Goal: Transaction & Acquisition: Register for event/course

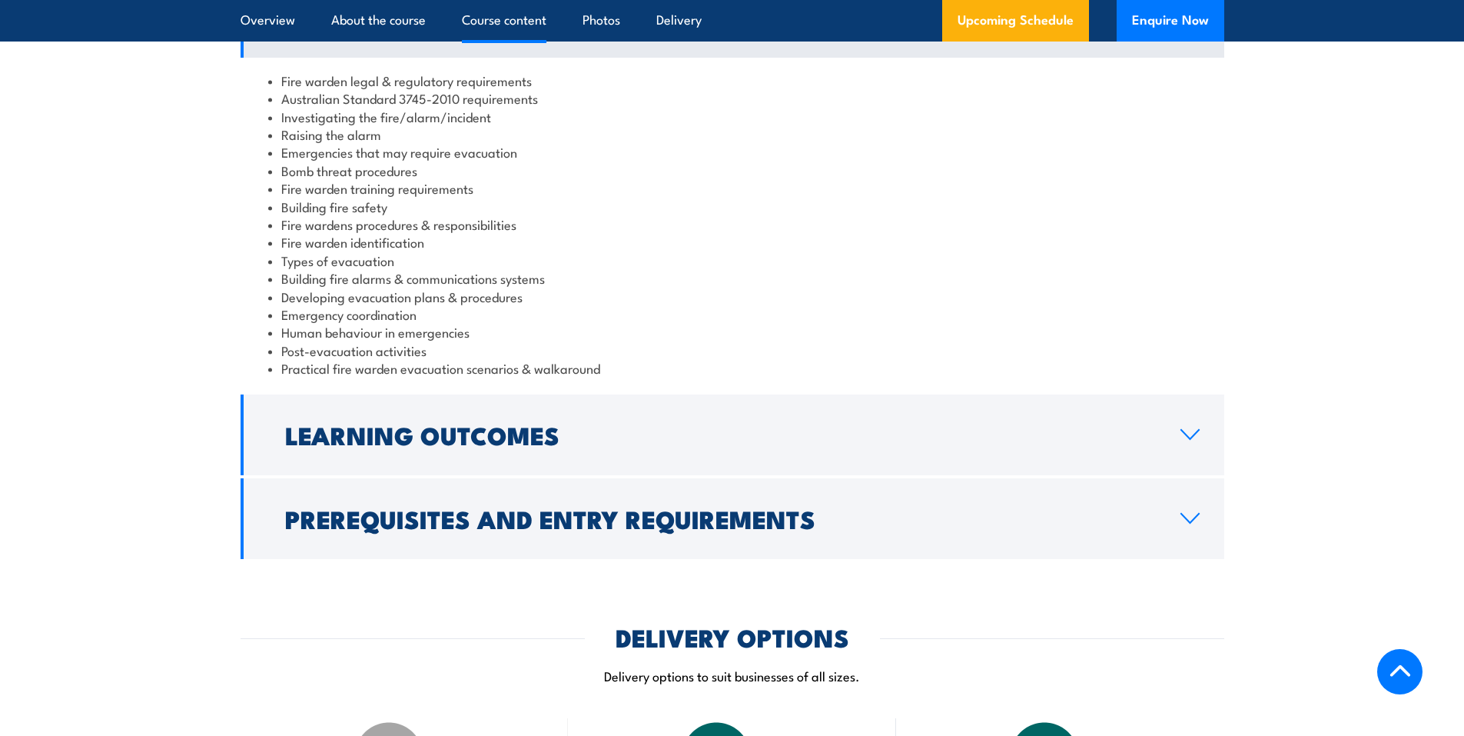
scroll to position [1691, 0]
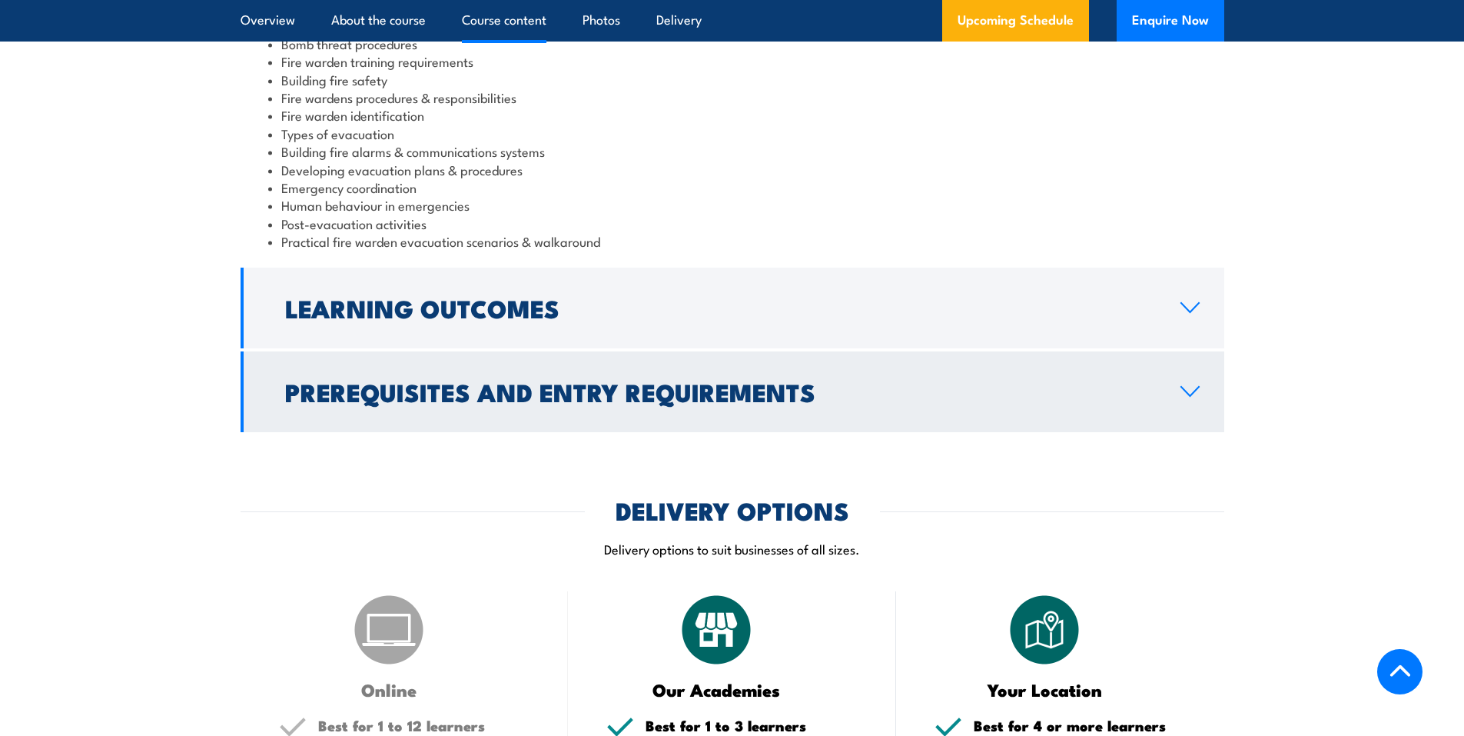
click at [593, 397] on h2 "Prerequisites and Entry Requirements" at bounding box center [720, 392] width 871 height 22
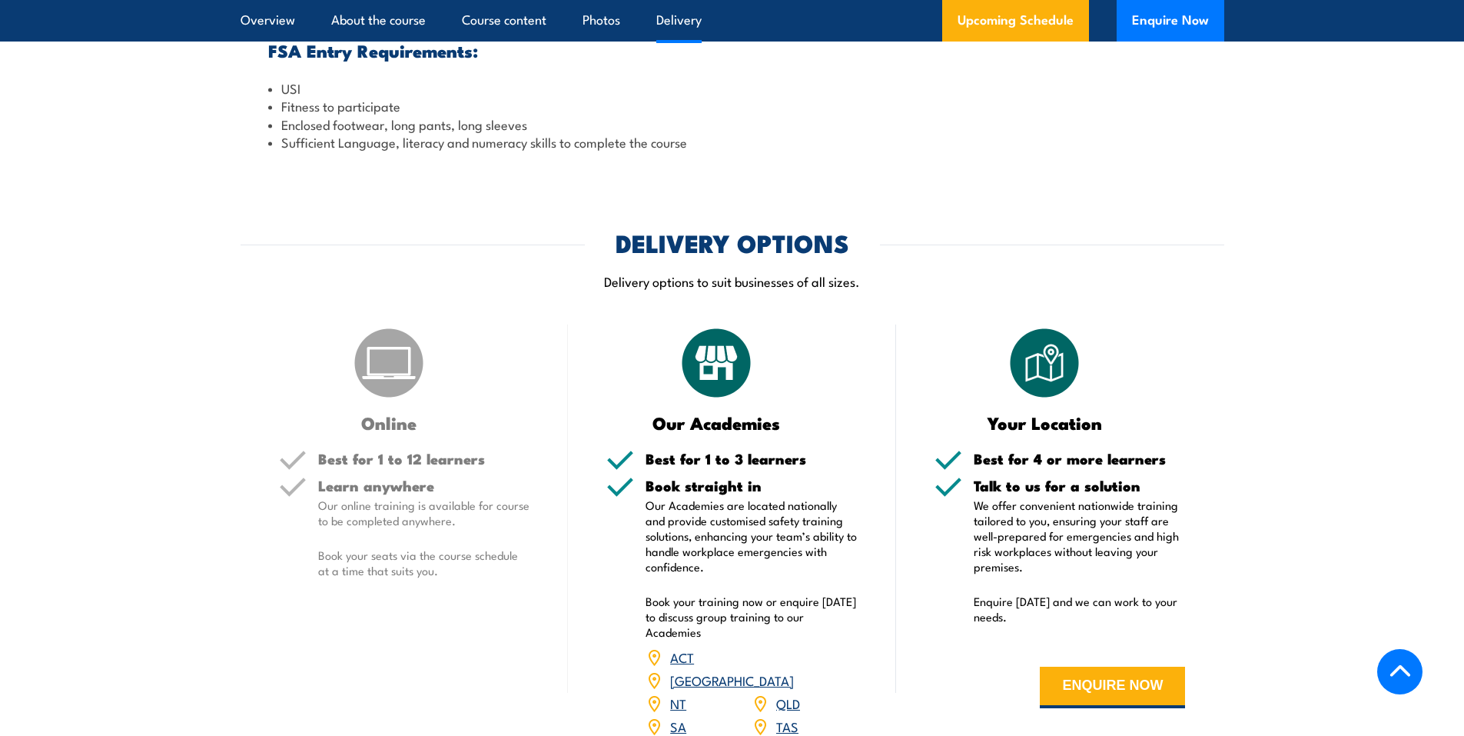
scroll to position [1946, 0]
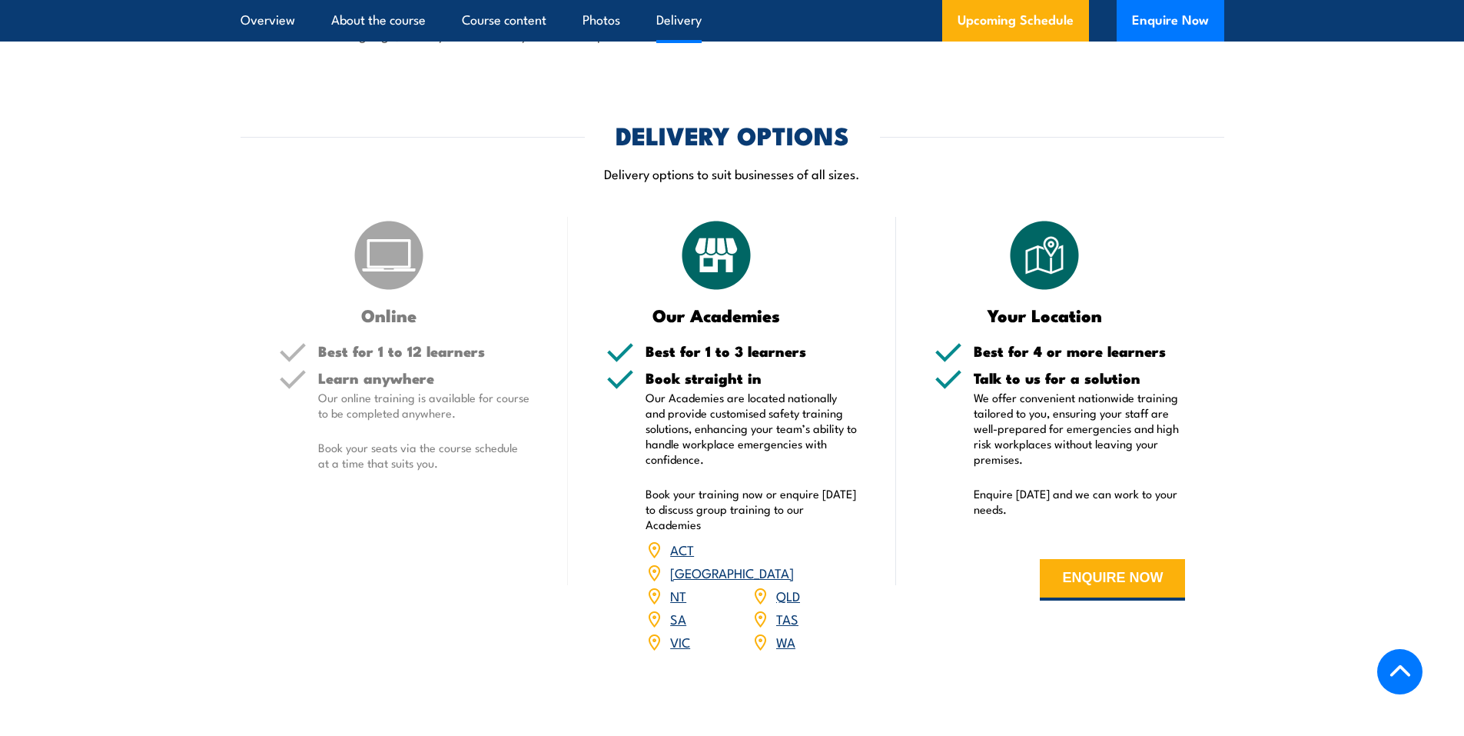
click at [684, 632] on link "VIC" at bounding box center [680, 641] width 20 height 18
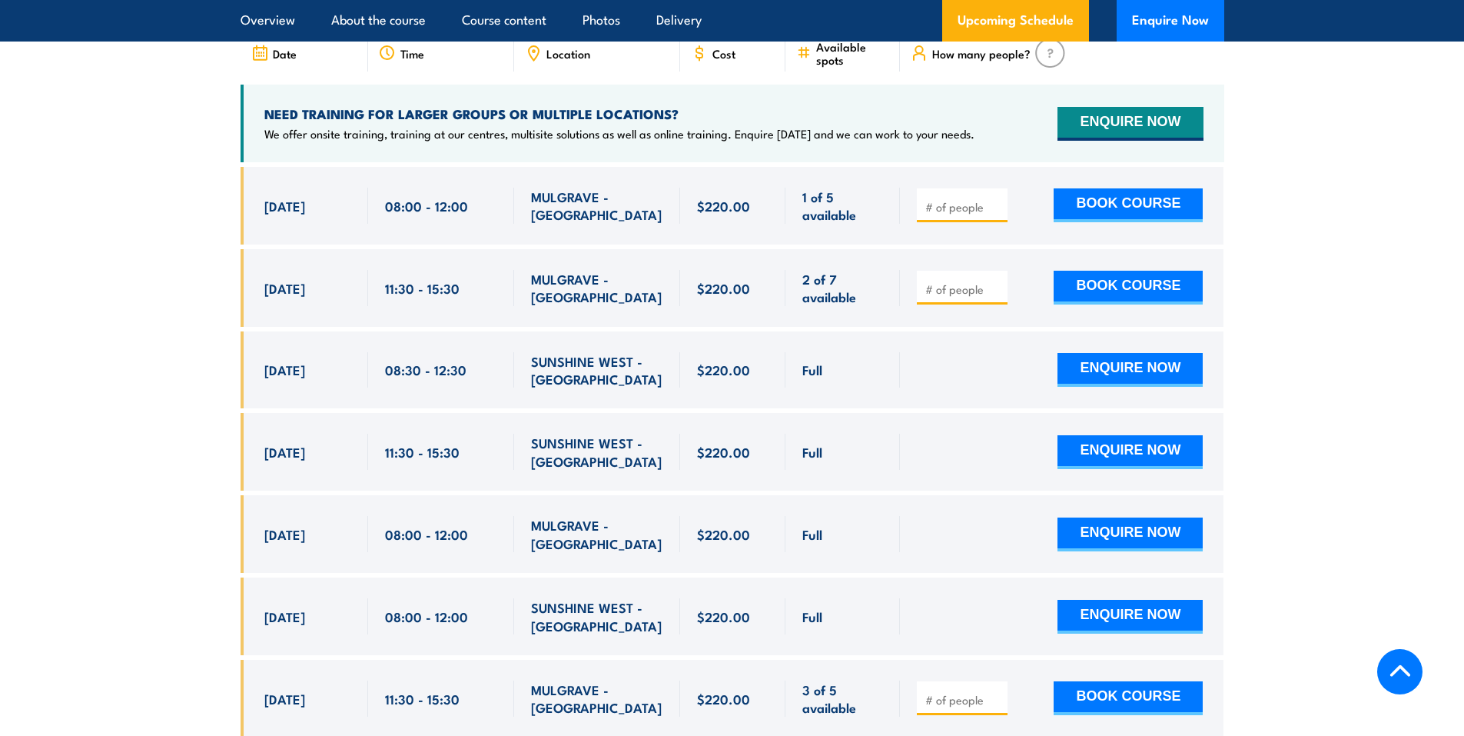
scroll to position [3013, 0]
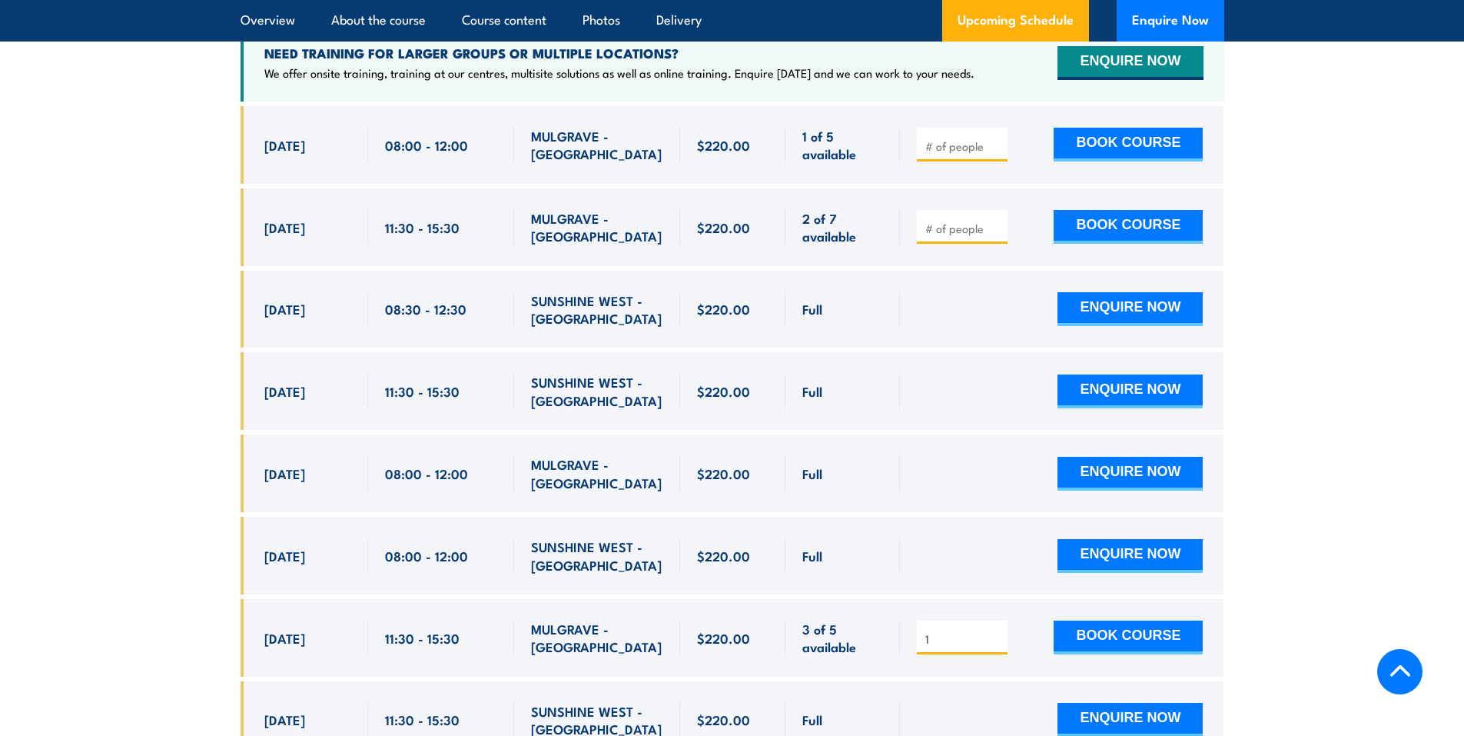
click at [999, 631] on input "1" at bounding box center [964, 638] width 77 height 15
click at [999, 631] on input "2" at bounding box center [964, 638] width 77 height 15
type input "3"
click at [999, 631] on input "3" at bounding box center [964, 638] width 77 height 15
click at [1095, 620] on button "BOOK COURSE" at bounding box center [1128, 637] width 149 height 34
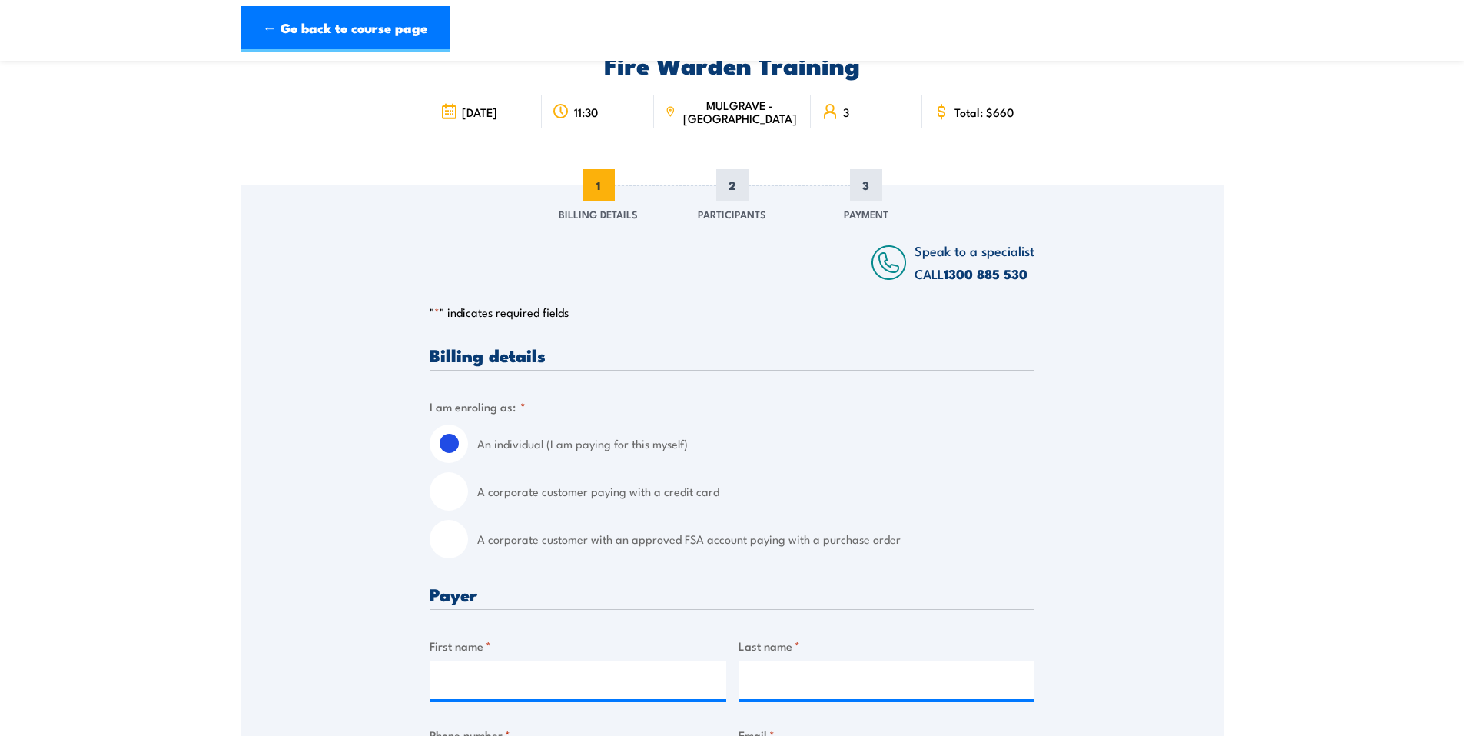
scroll to position [154, 0]
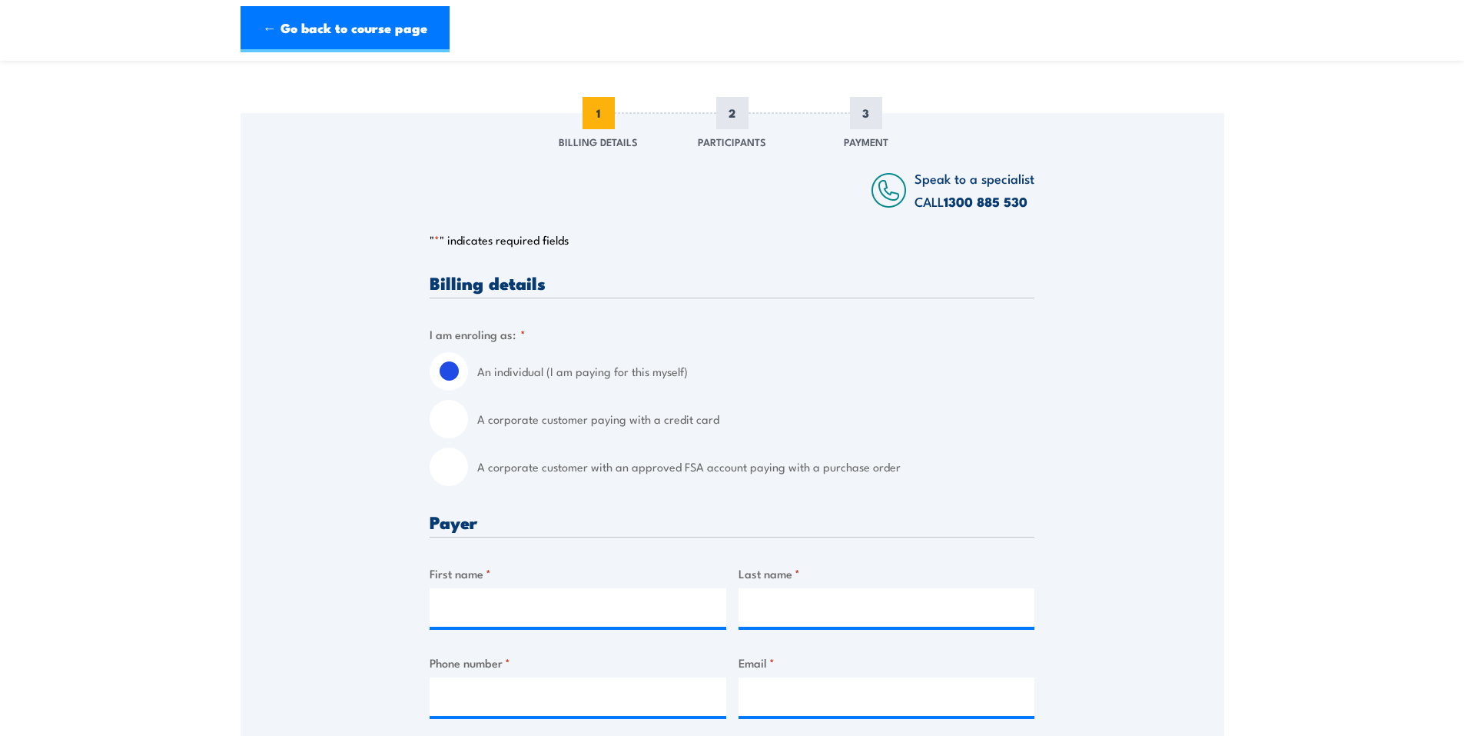
click at [462, 411] on input "A corporate customer paying with a credit card" at bounding box center [449, 419] width 38 height 38
radio input "true"
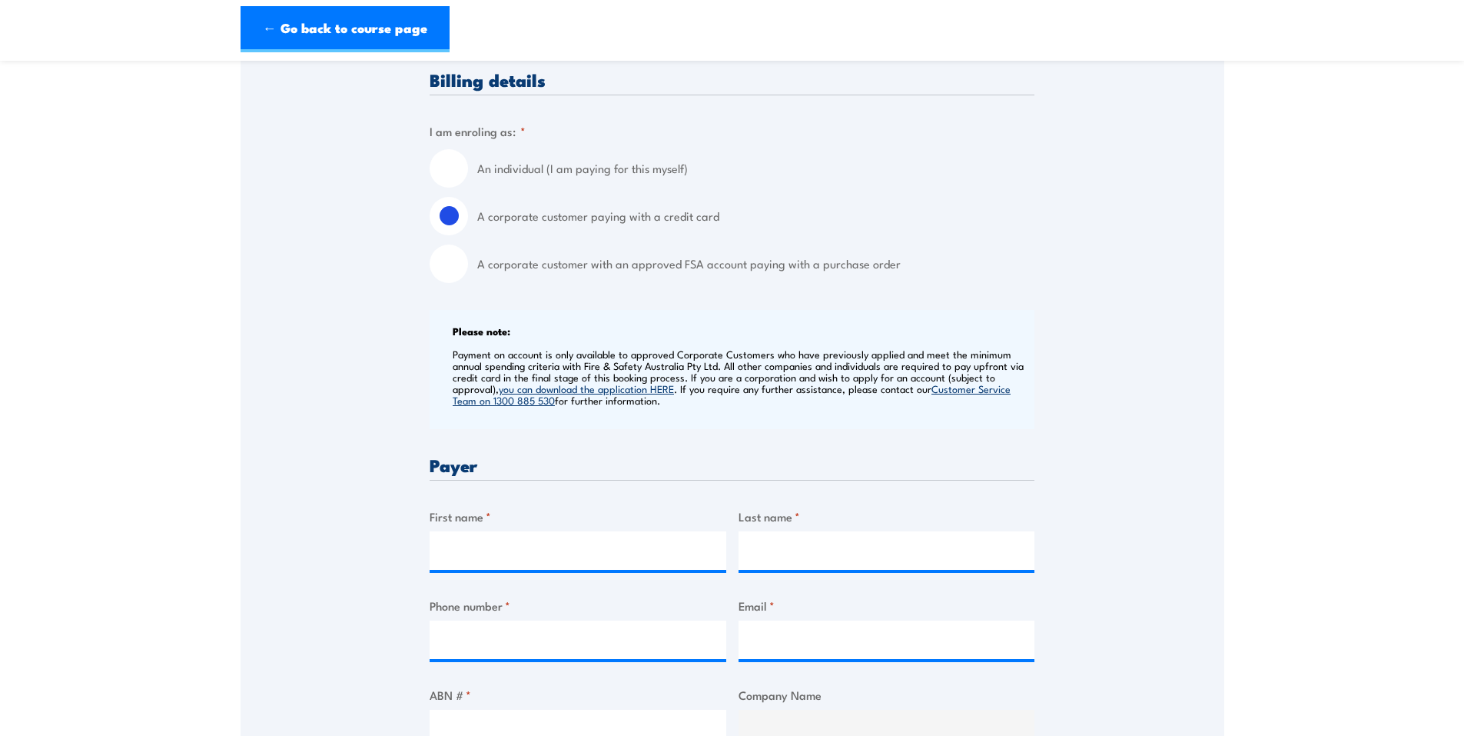
scroll to position [384, 0]
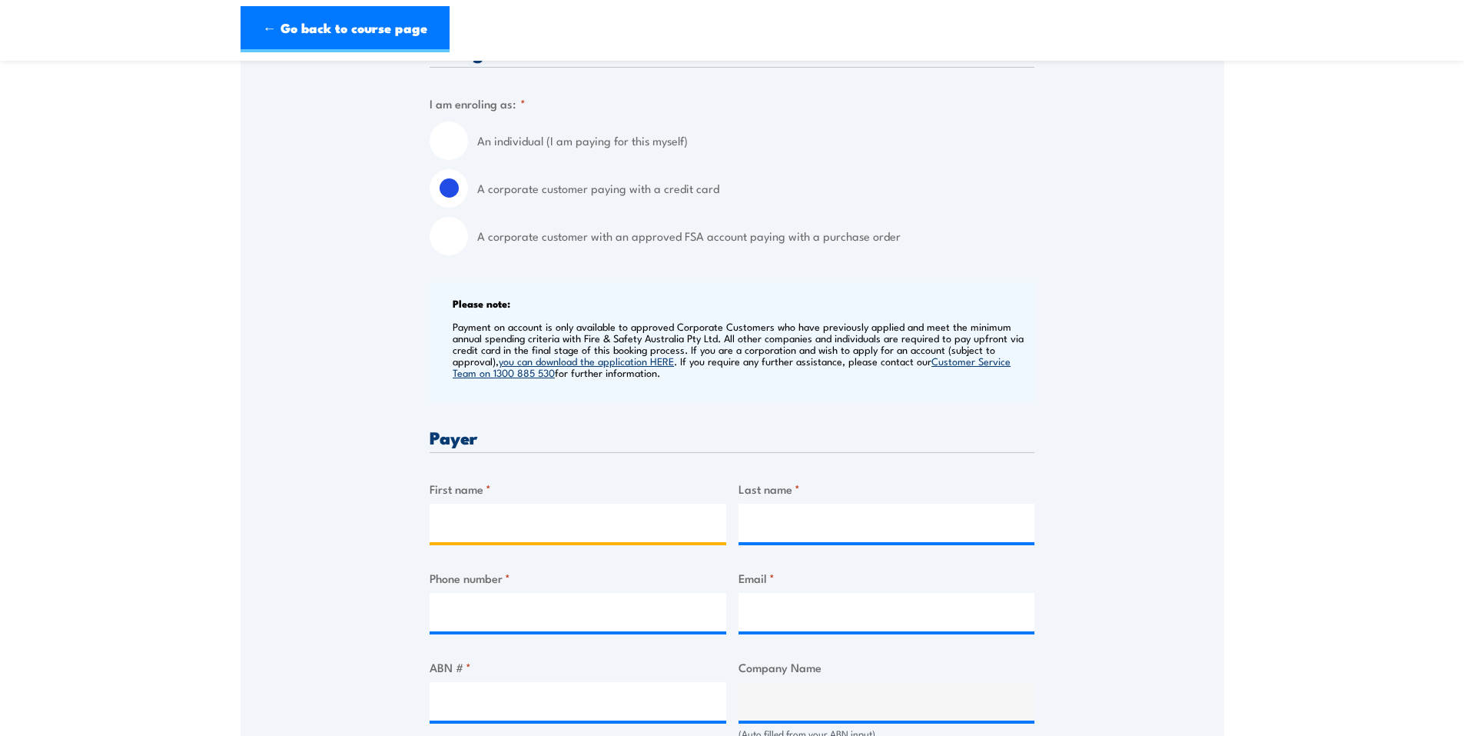
click at [517, 526] on input "First name *" at bounding box center [578, 523] width 297 height 38
type input "Alyssa"
type input "[PERSON_NAME]"
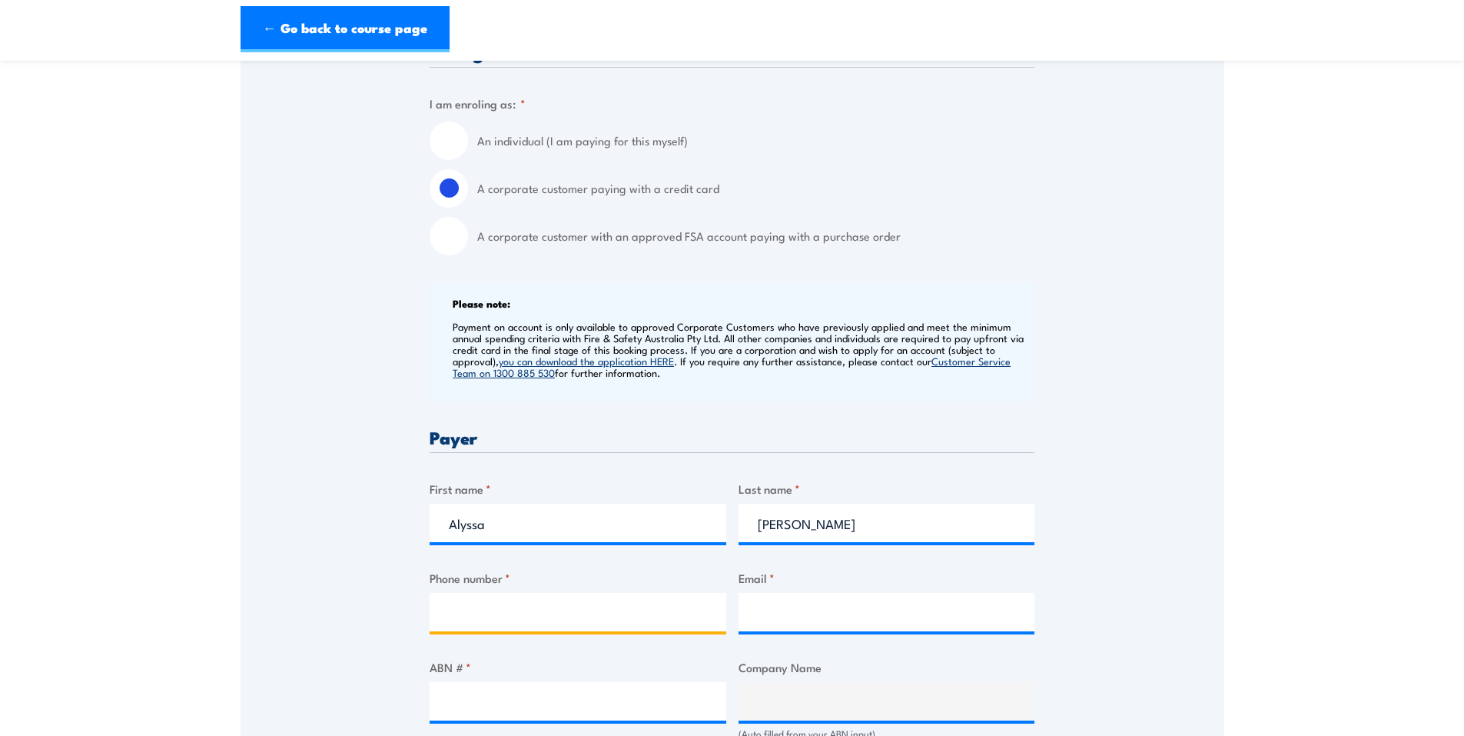
type input "0448099016"
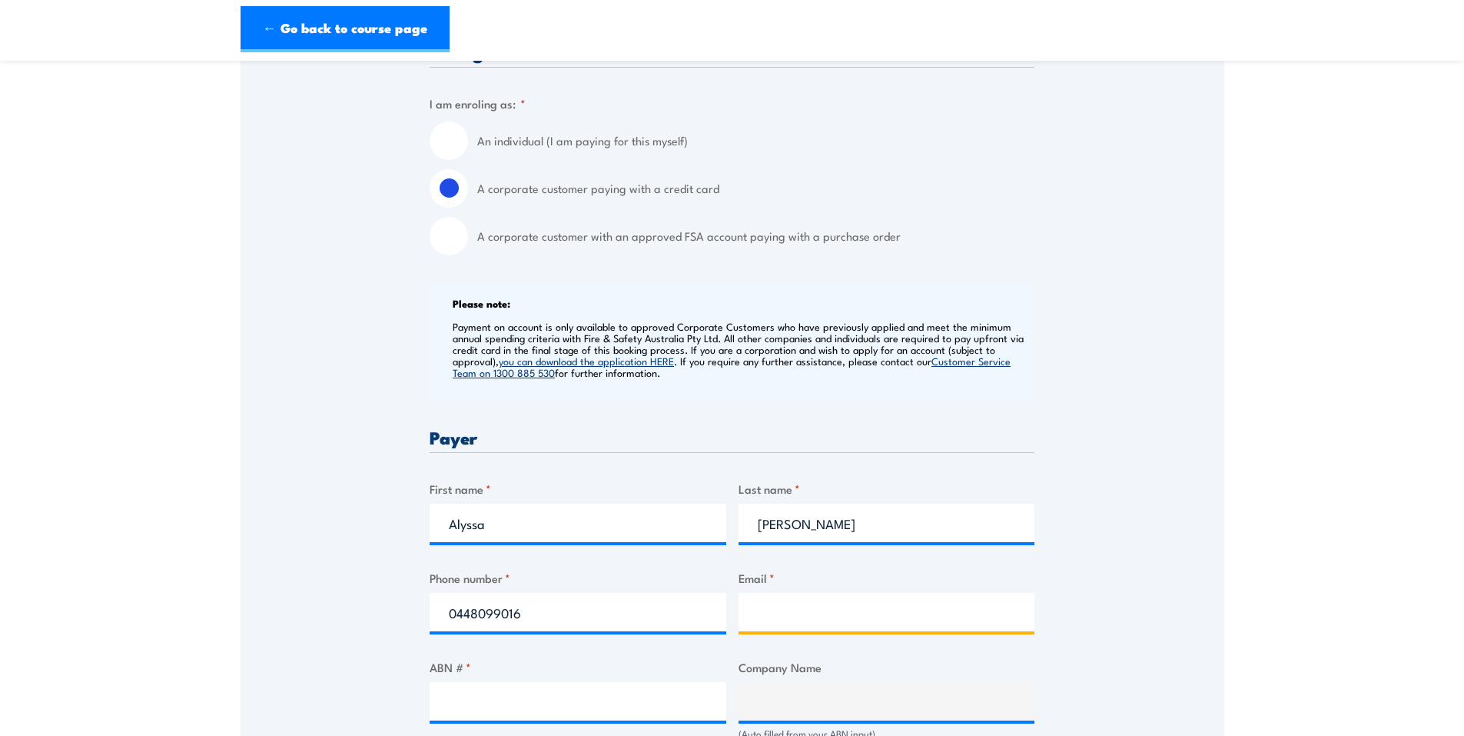
type input "[EMAIL_ADDRESS][DOMAIN_NAME]"
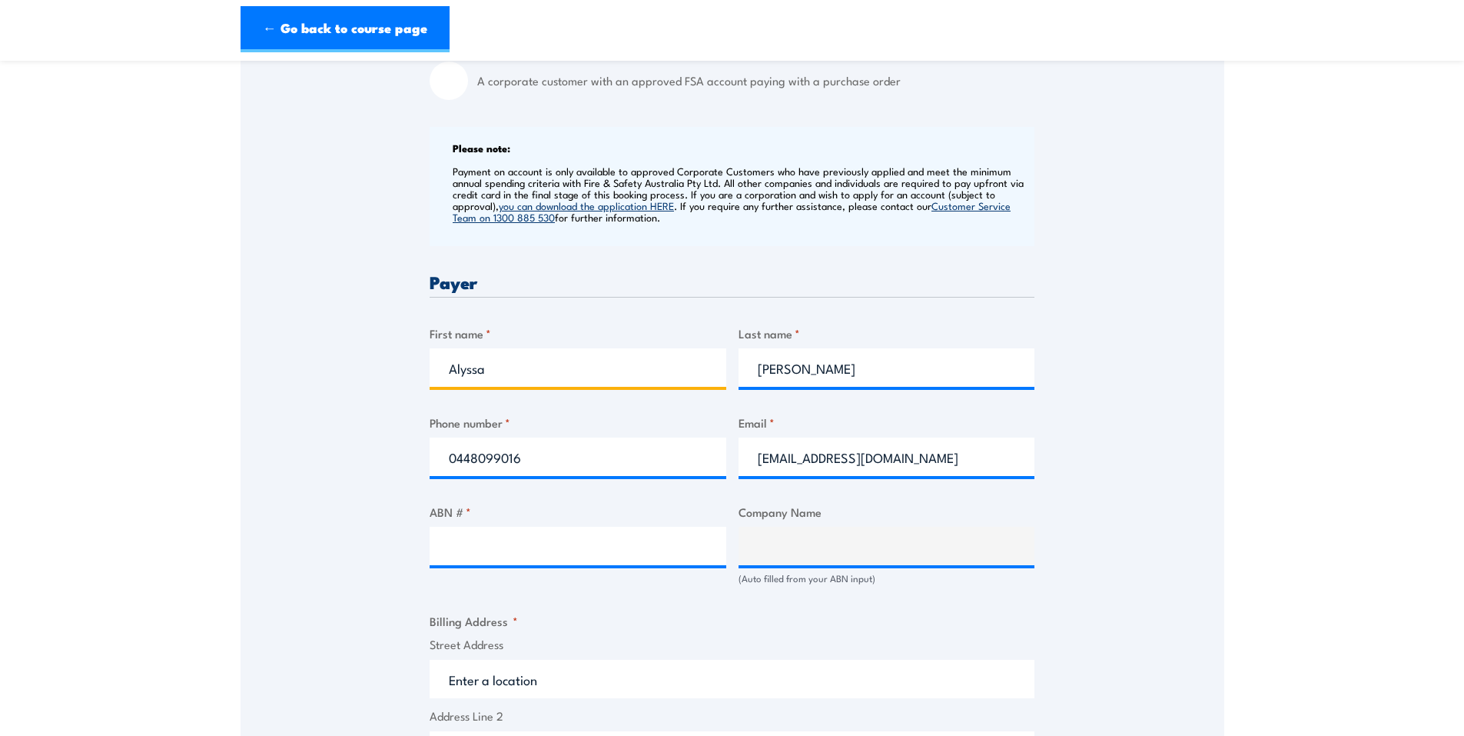
scroll to position [615, 0]
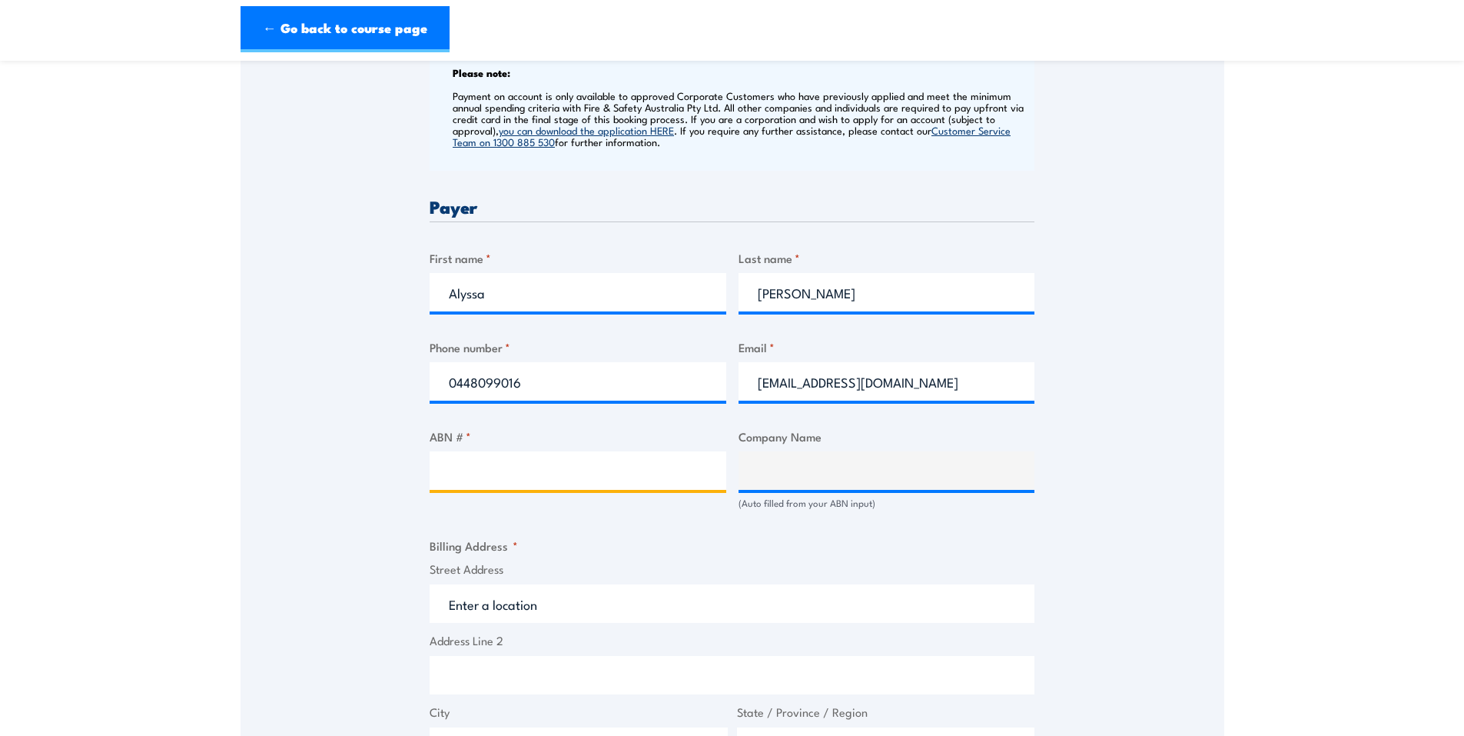
click at [633, 476] on input "ABN # *" at bounding box center [578, 470] width 297 height 38
paste input "45 634 713 554"
type input "45 634 713 554"
type input "BLENDED SERVICES GROUP PTY LTD"
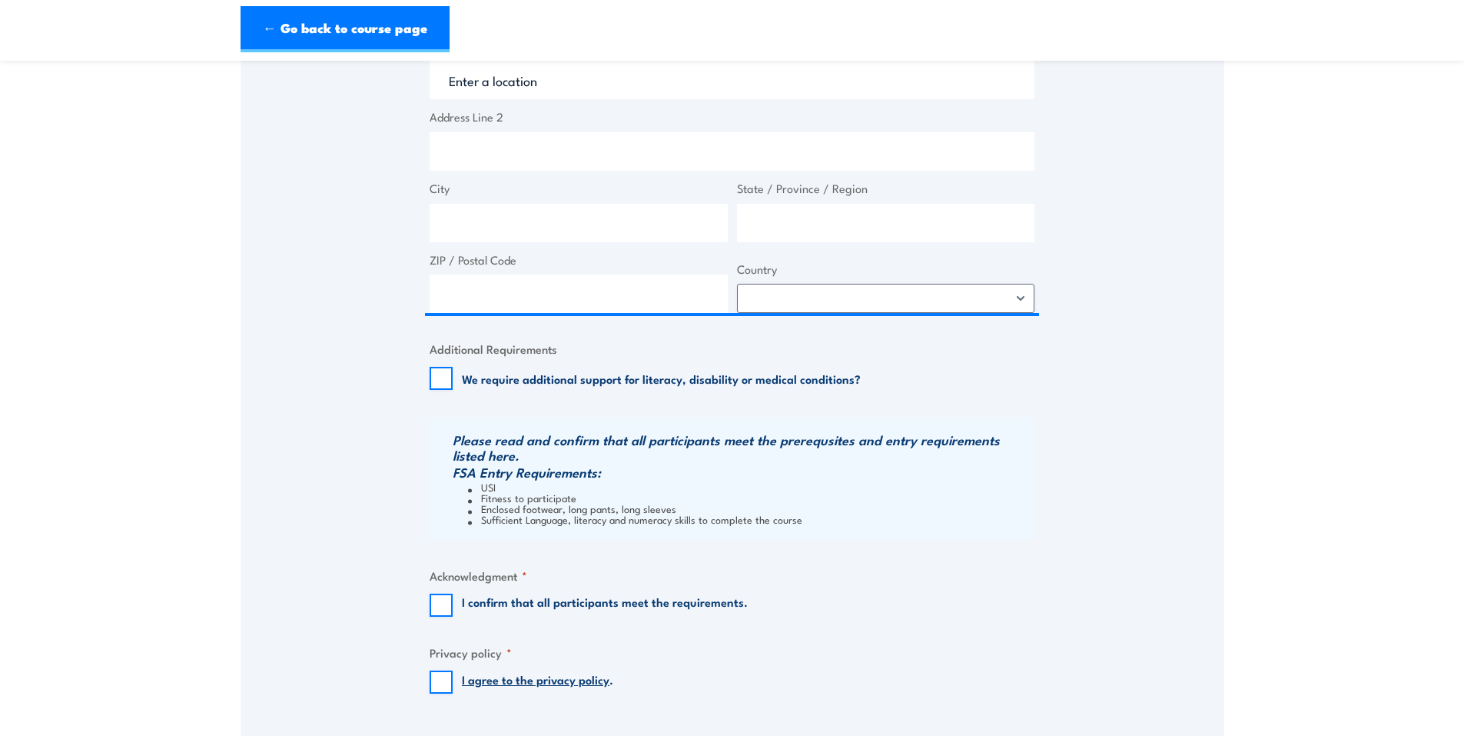
scroll to position [1076, 0]
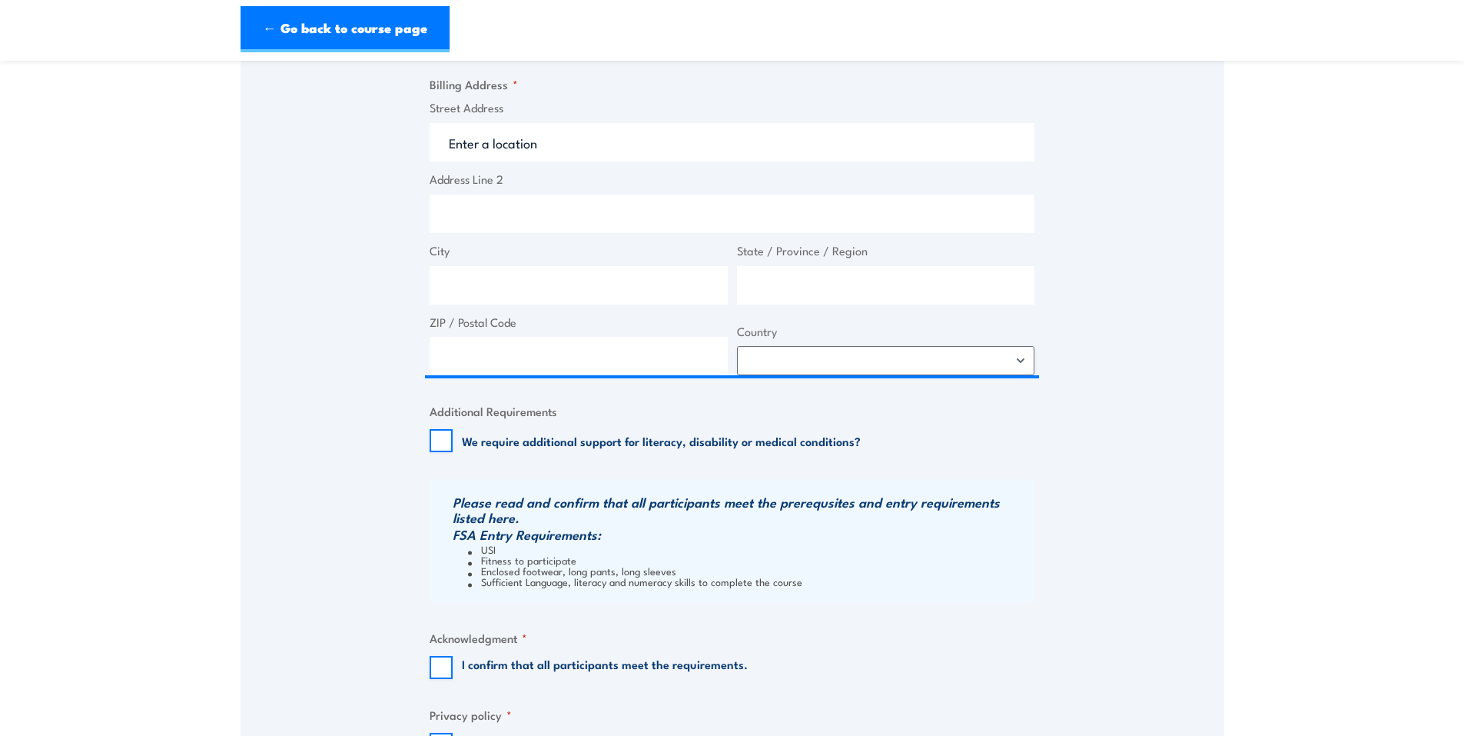
type input "45 634 713 554"
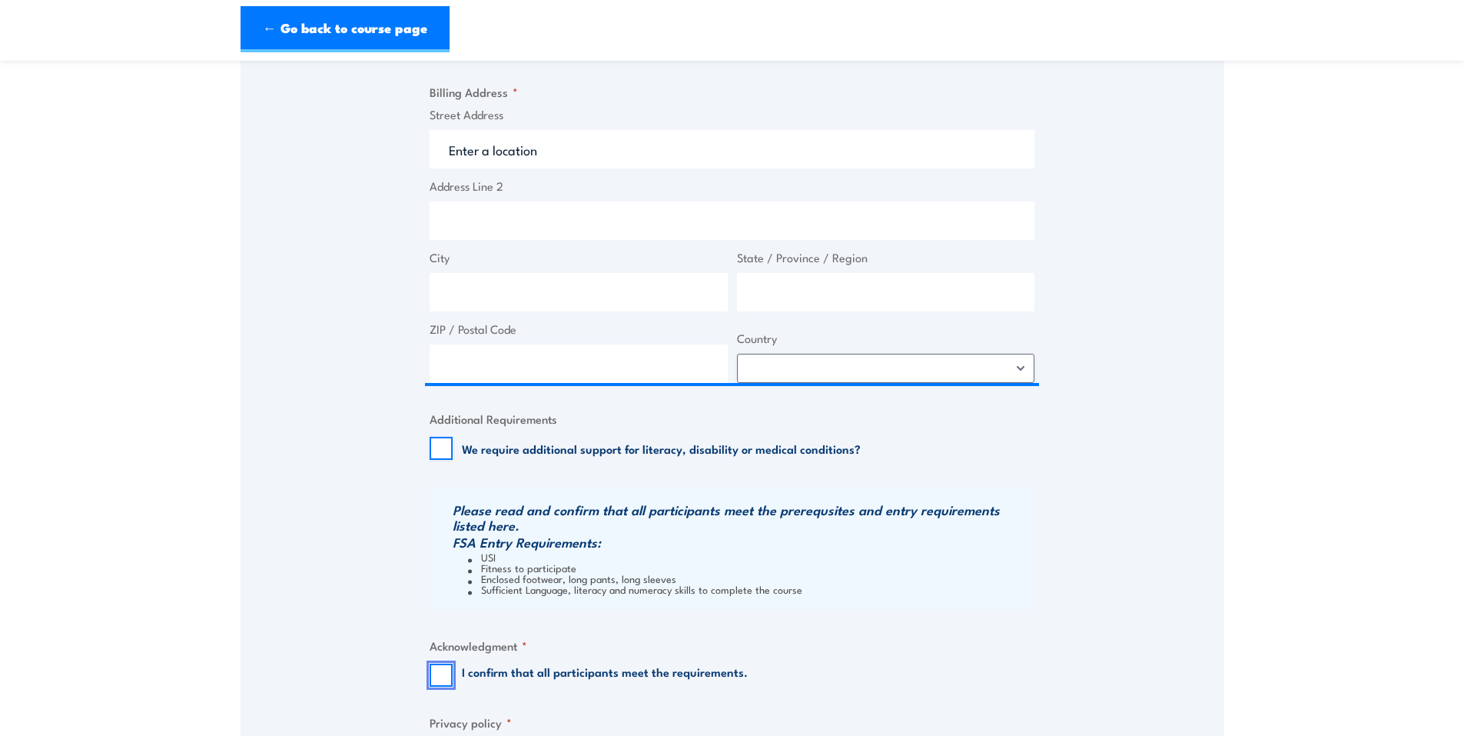
click at [445, 664] on input "I confirm that all participants meet the requirements." at bounding box center [441, 674] width 23 height 23
checkbox input "true"
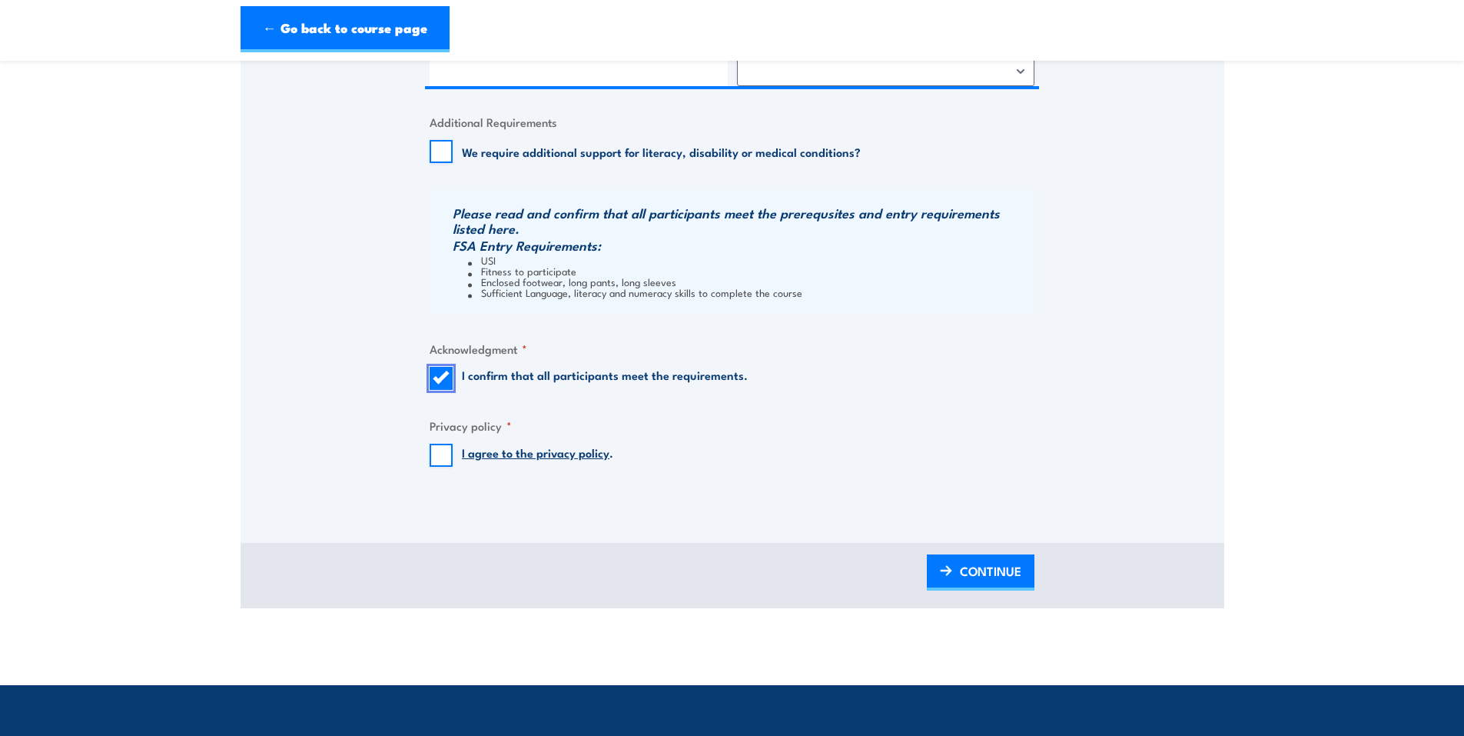
scroll to position [1376, 0]
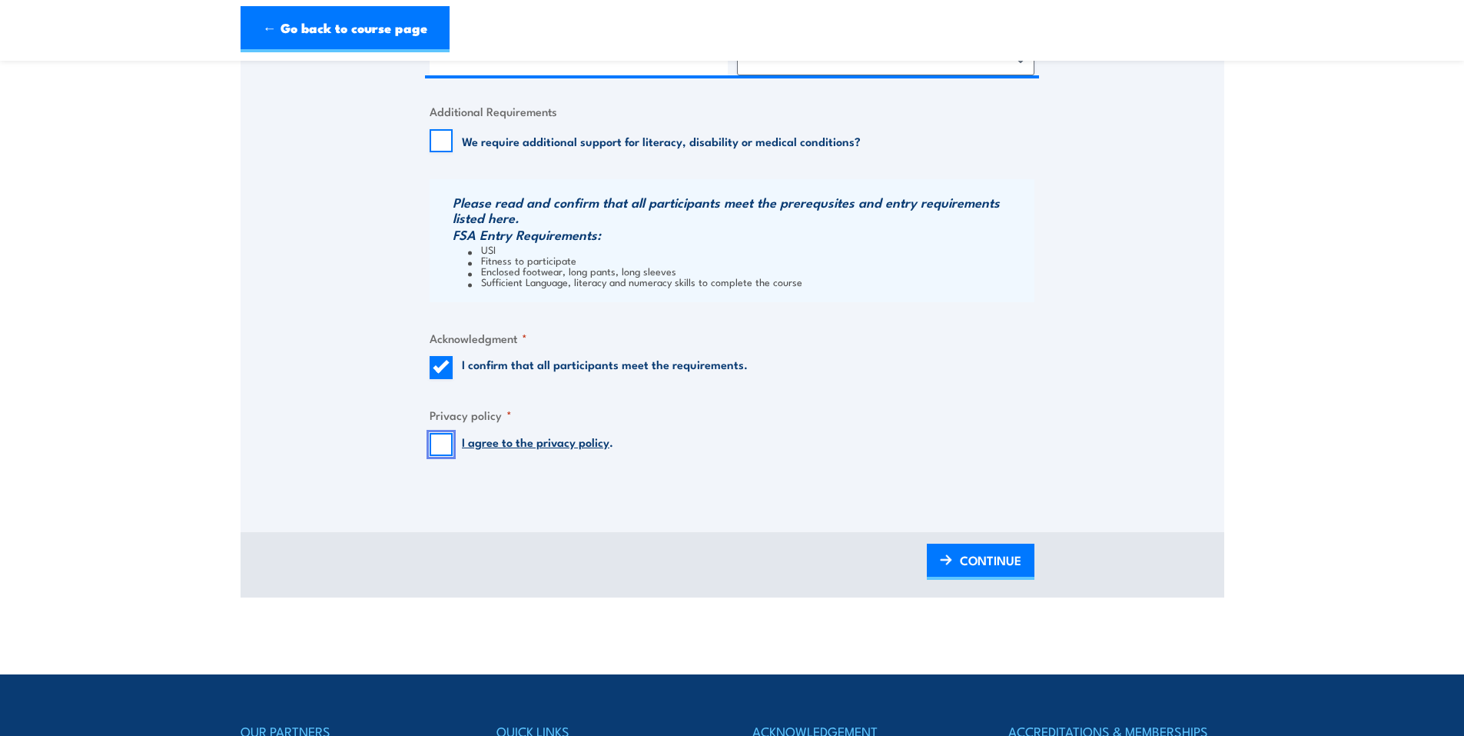
click at [449, 438] on input "I agree to the privacy policy ." at bounding box center [441, 444] width 23 height 23
checkbox input "true"
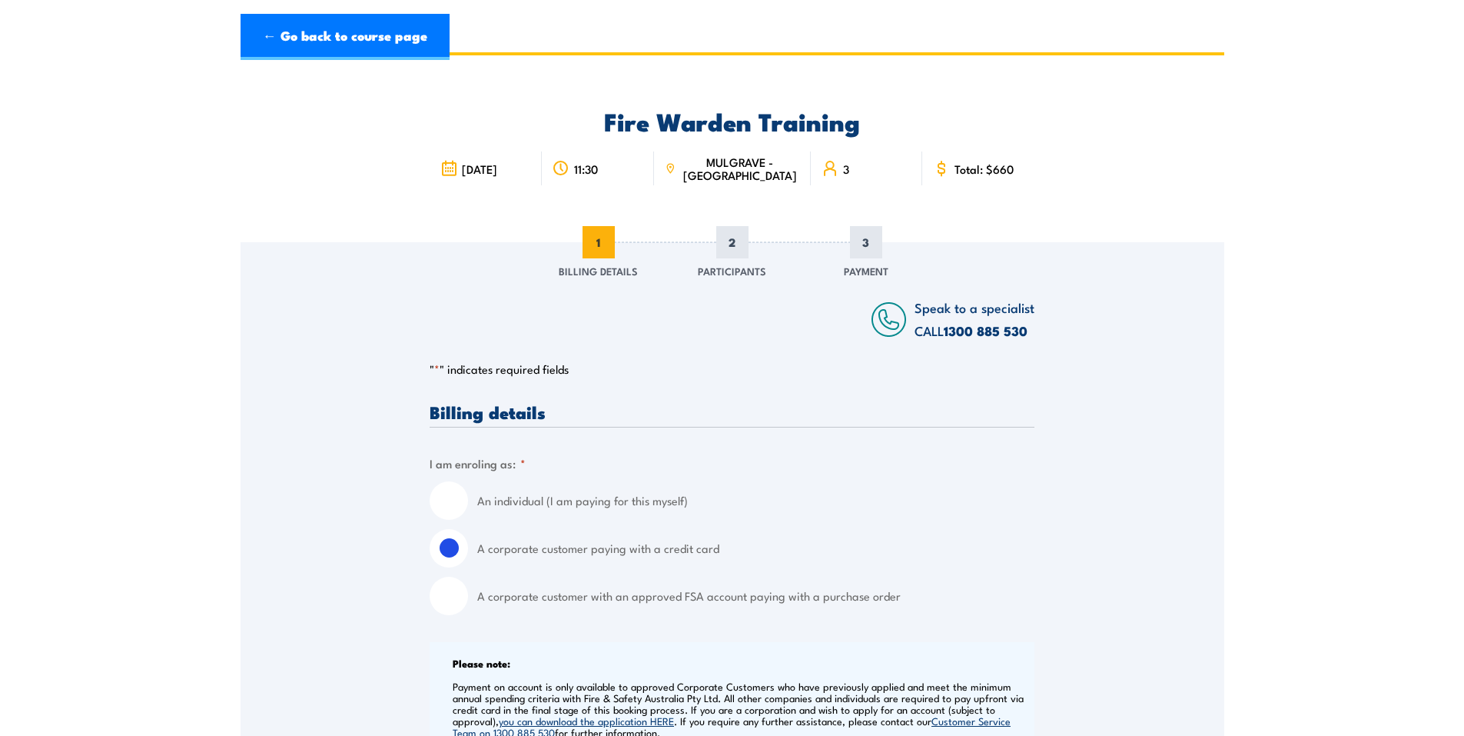
scroll to position [0, 0]
